Goal: Information Seeking & Learning: Learn about a topic

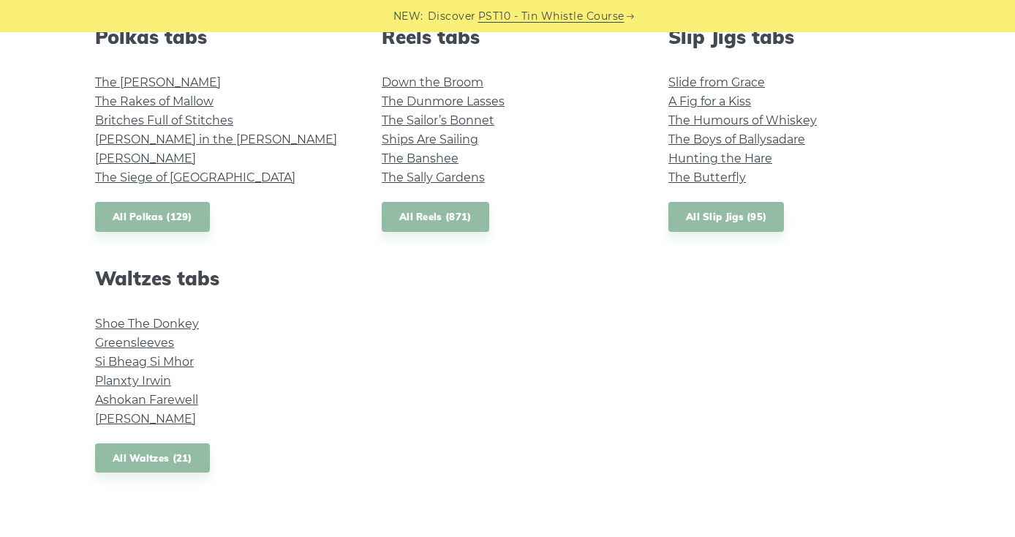
scroll to position [1090, 0]
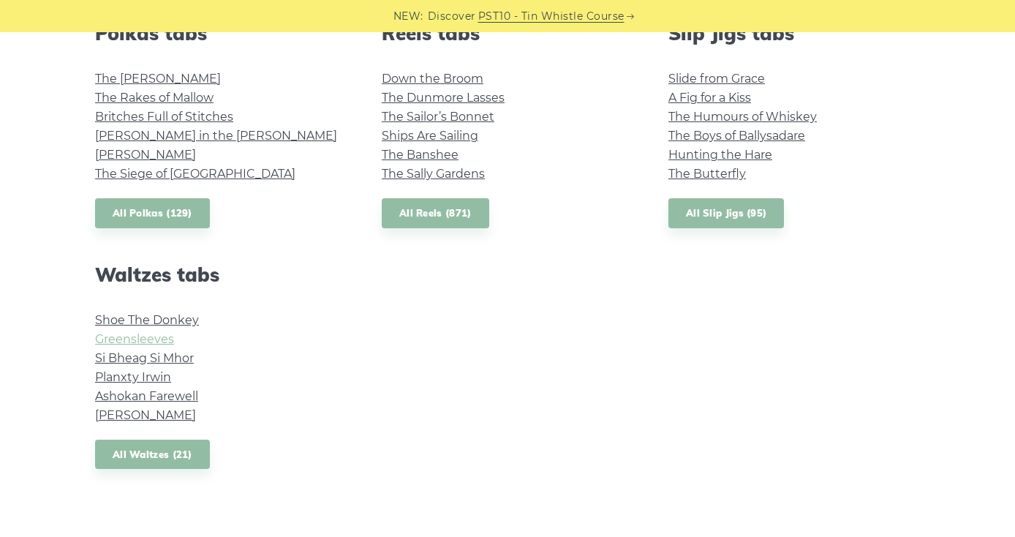
click at [109, 335] on link "Greensleeves" at bounding box center [134, 339] width 79 height 14
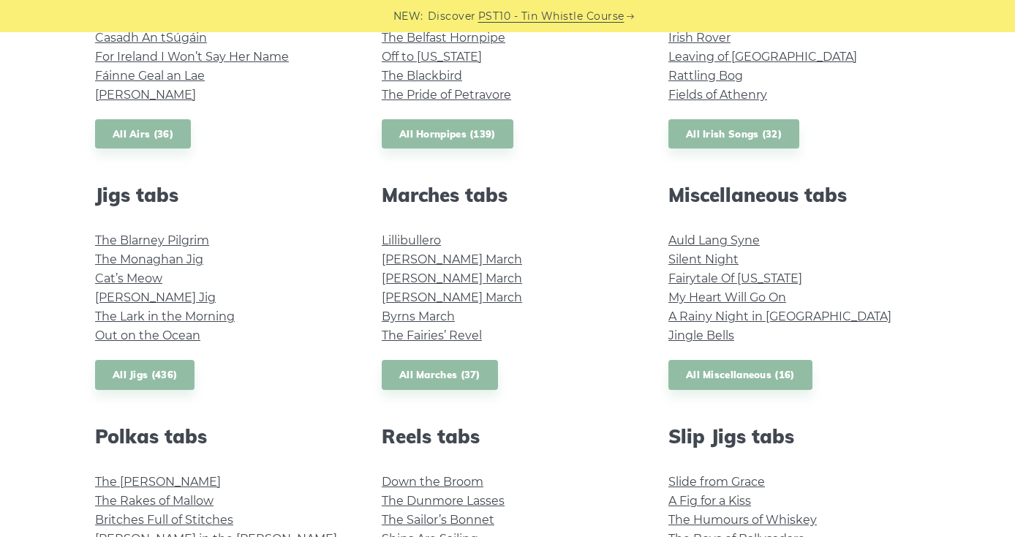
scroll to position [681, 0]
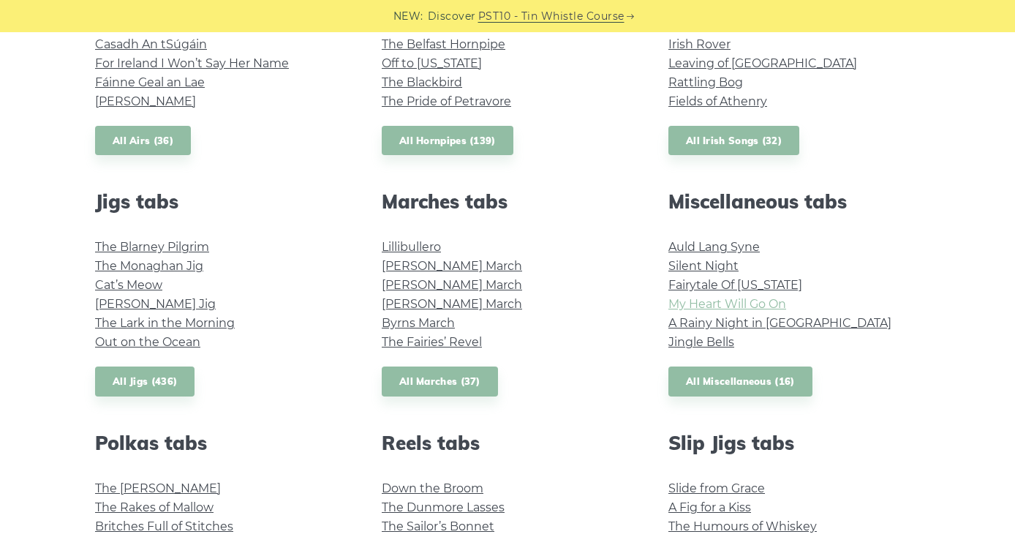
click at [737, 303] on link "My Heart Will Go On" at bounding box center [727, 304] width 118 height 14
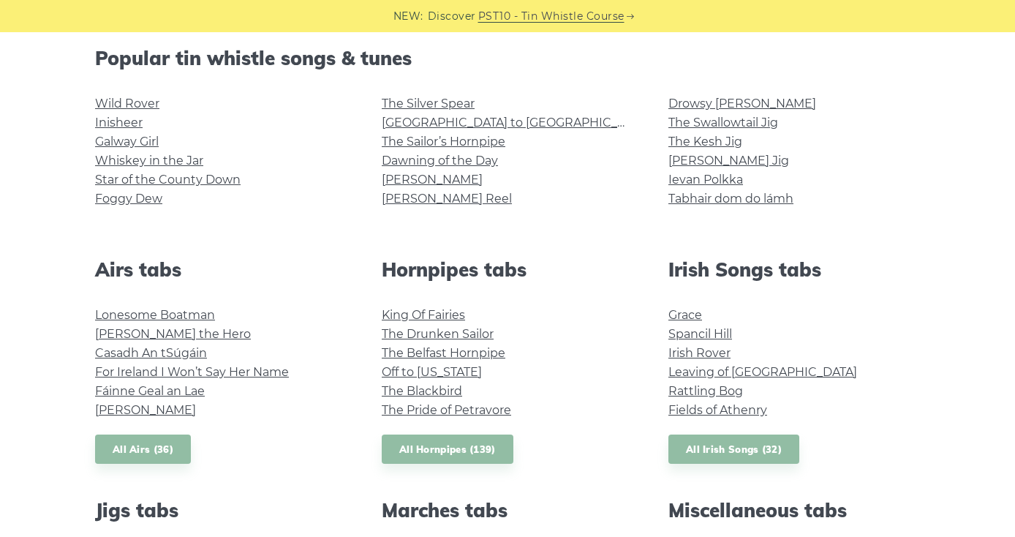
scroll to position [370, 0]
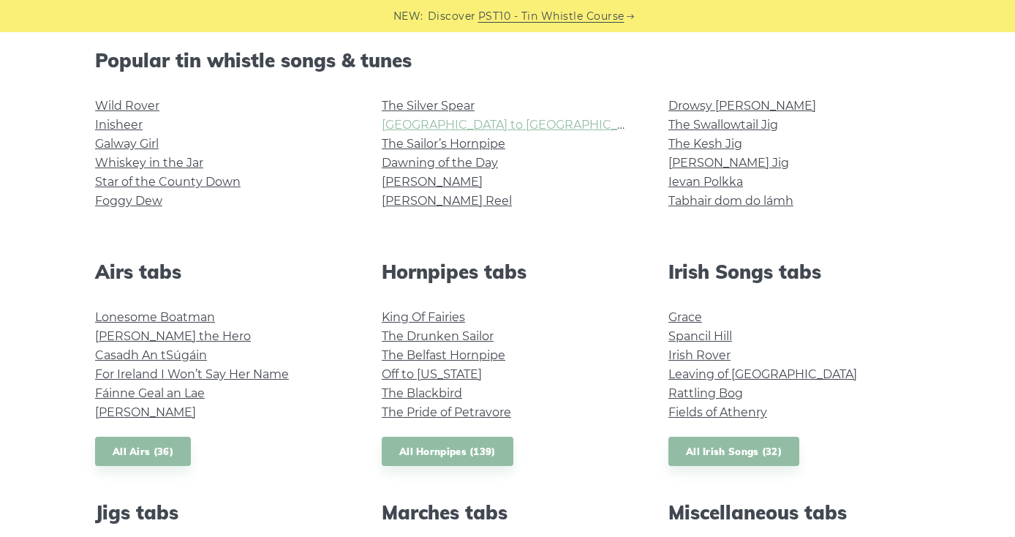
click at [424, 124] on link "[GEOGRAPHIC_DATA] to [GEOGRAPHIC_DATA]" at bounding box center [517, 125] width 270 height 14
click at [724, 413] on link "Fields of Athenry" at bounding box center [717, 412] width 99 height 14
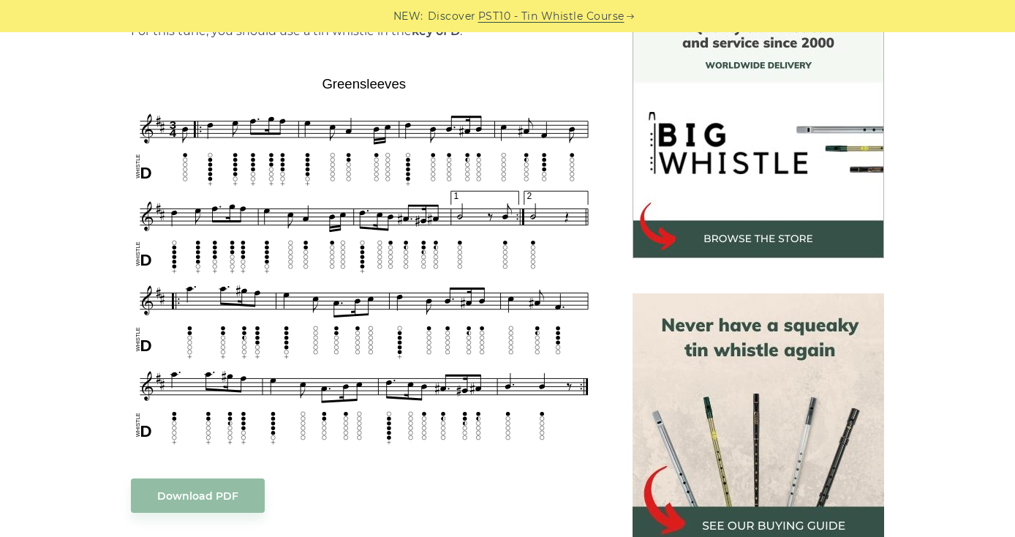
scroll to position [428, 0]
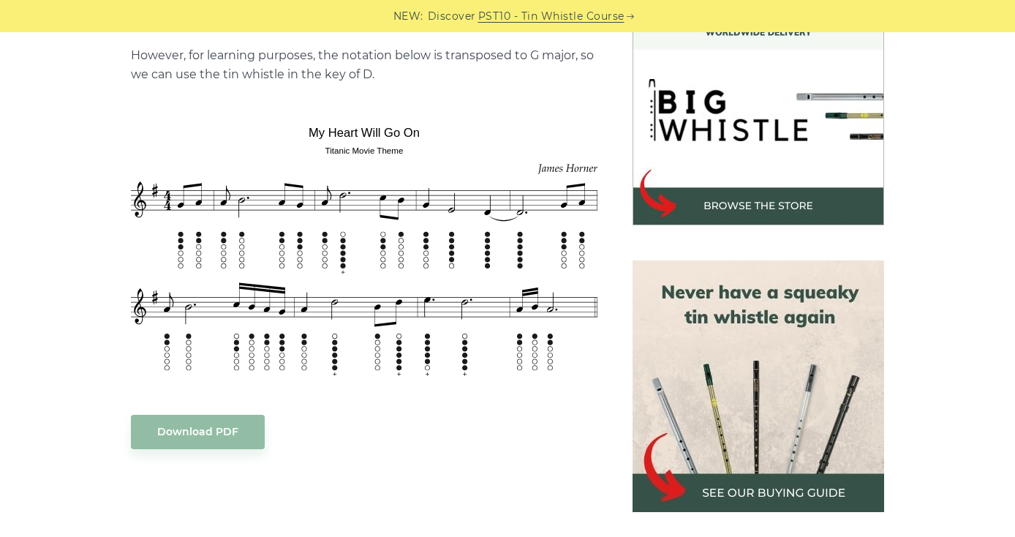
scroll to position [515, 0]
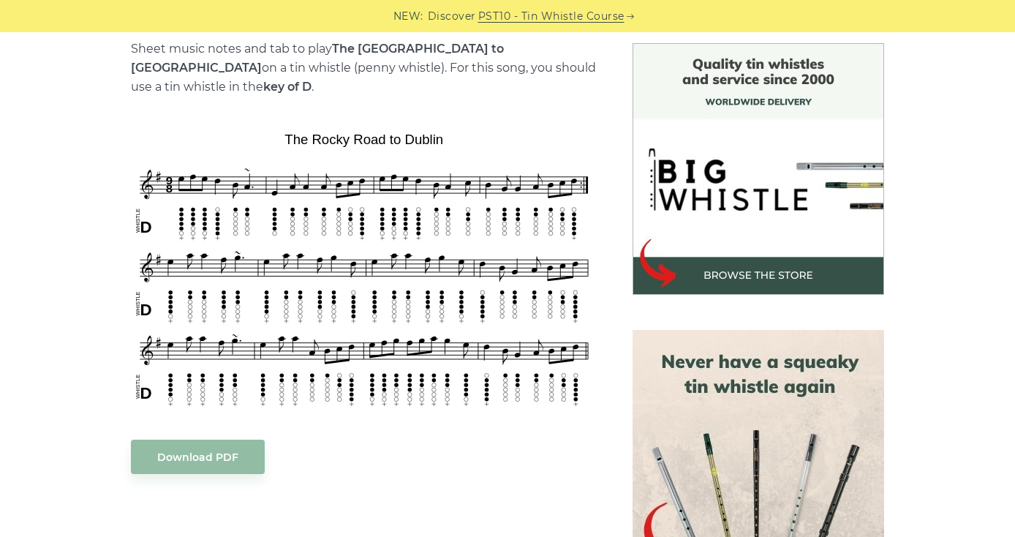
scroll to position [387, 0]
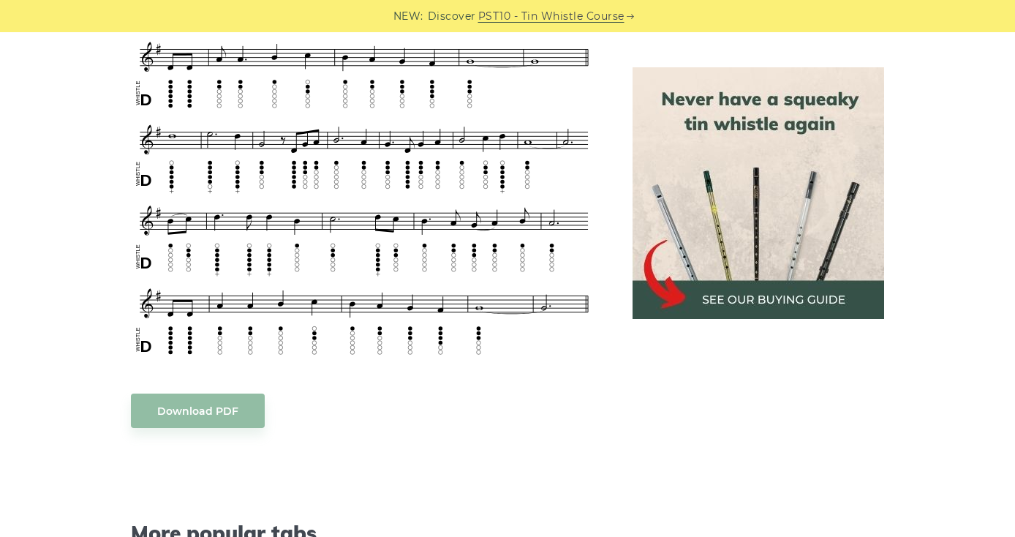
scroll to position [734, 0]
